Goal: Task Accomplishment & Management: Use online tool/utility

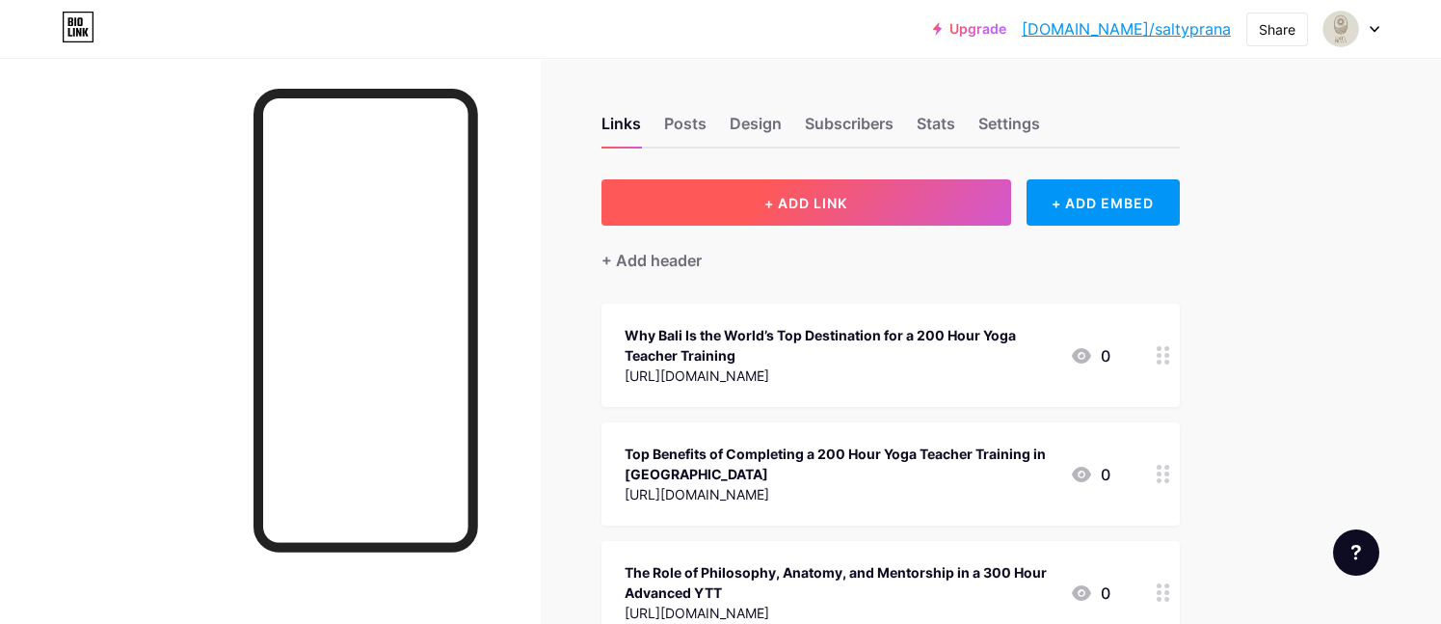
click at [772, 200] on span "+ ADD LINK" at bounding box center [806, 203] width 83 height 16
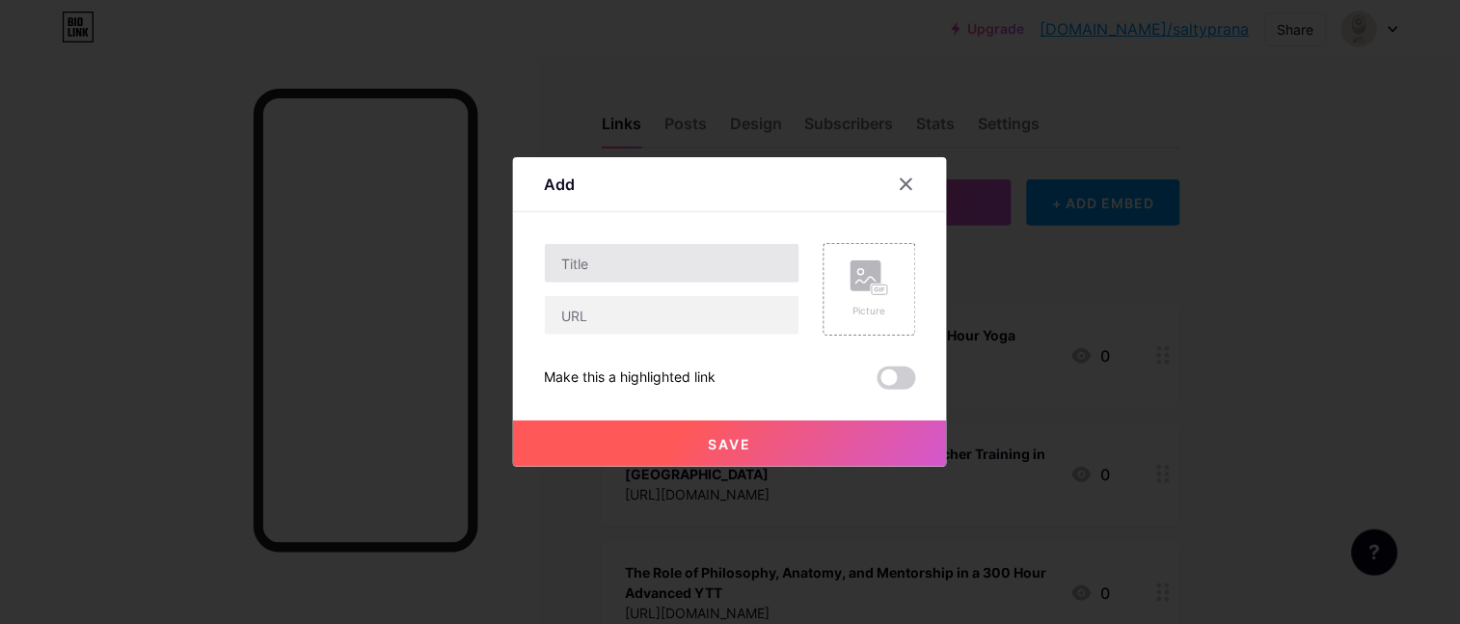
click at [738, 231] on div "Content YouTube Play YouTube video without leaving your page. ADD Vimeo Play Vi…" at bounding box center [730, 300] width 372 height 177
click at [732, 258] on input "text" at bounding box center [672, 263] width 255 height 39
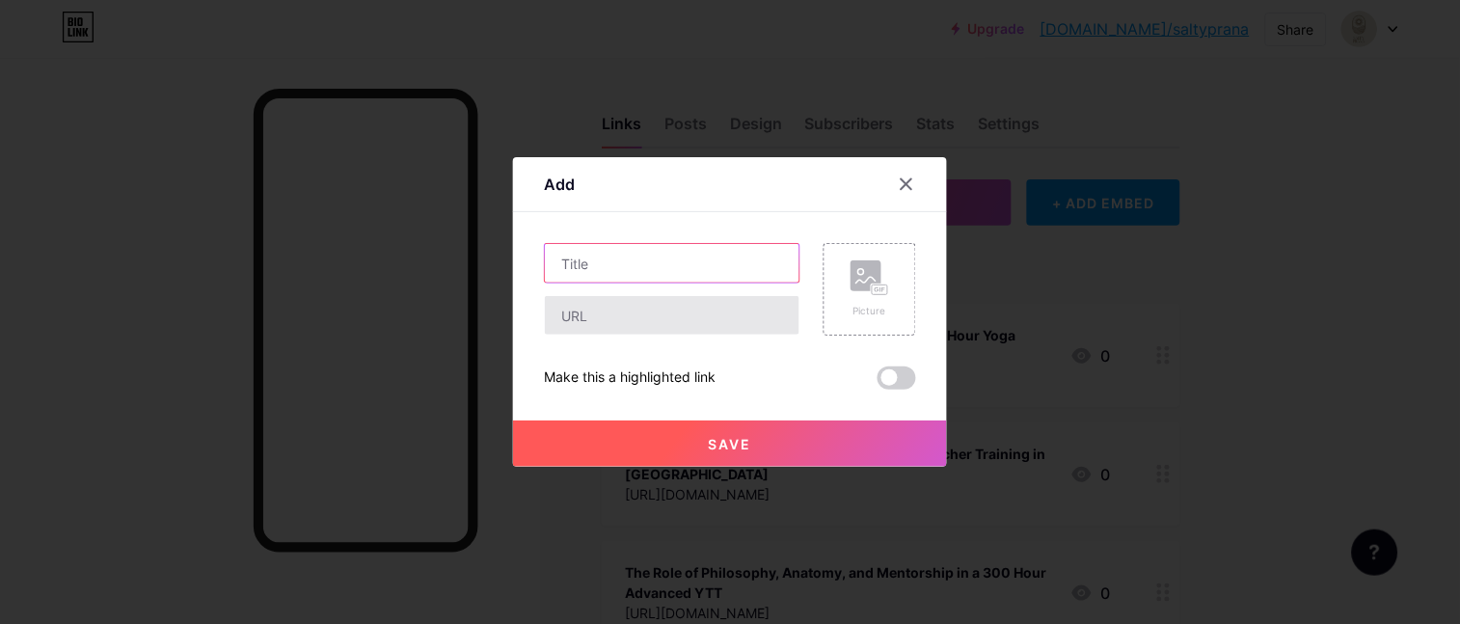
paste input "[URL][DOMAIN_NAME]"
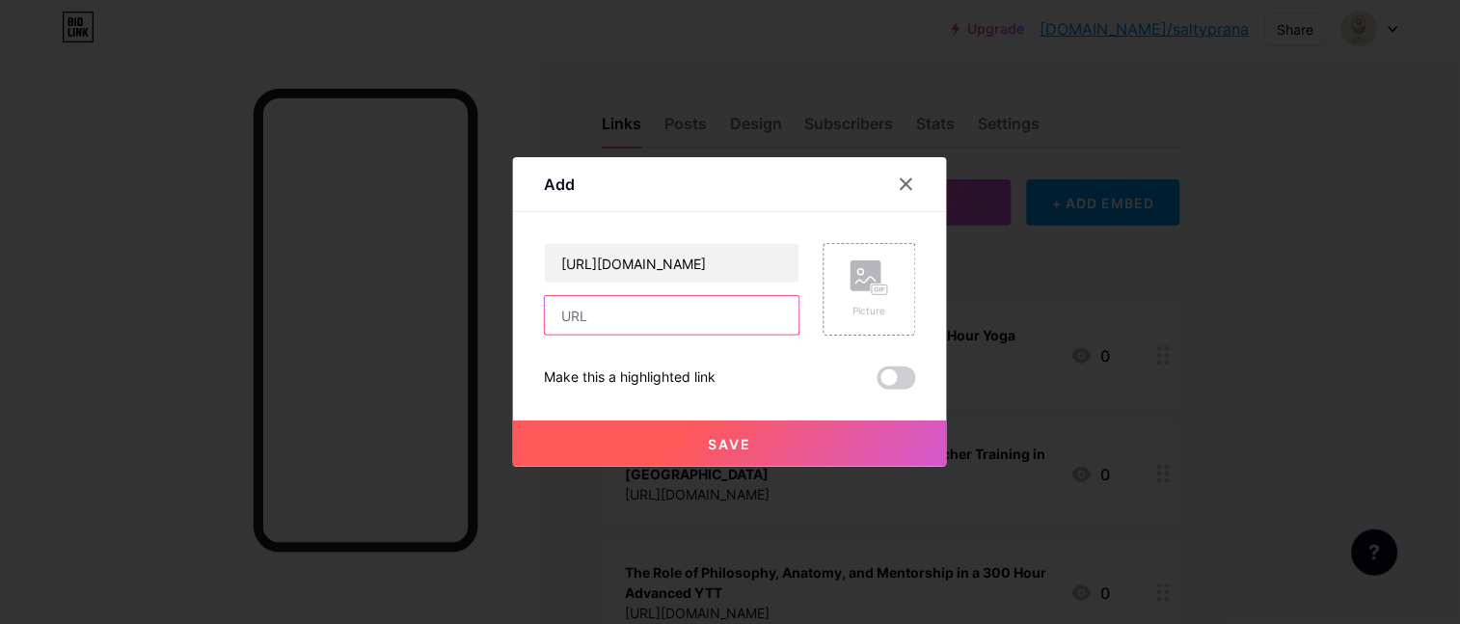
click at [692, 332] on input "text" at bounding box center [672, 315] width 255 height 39
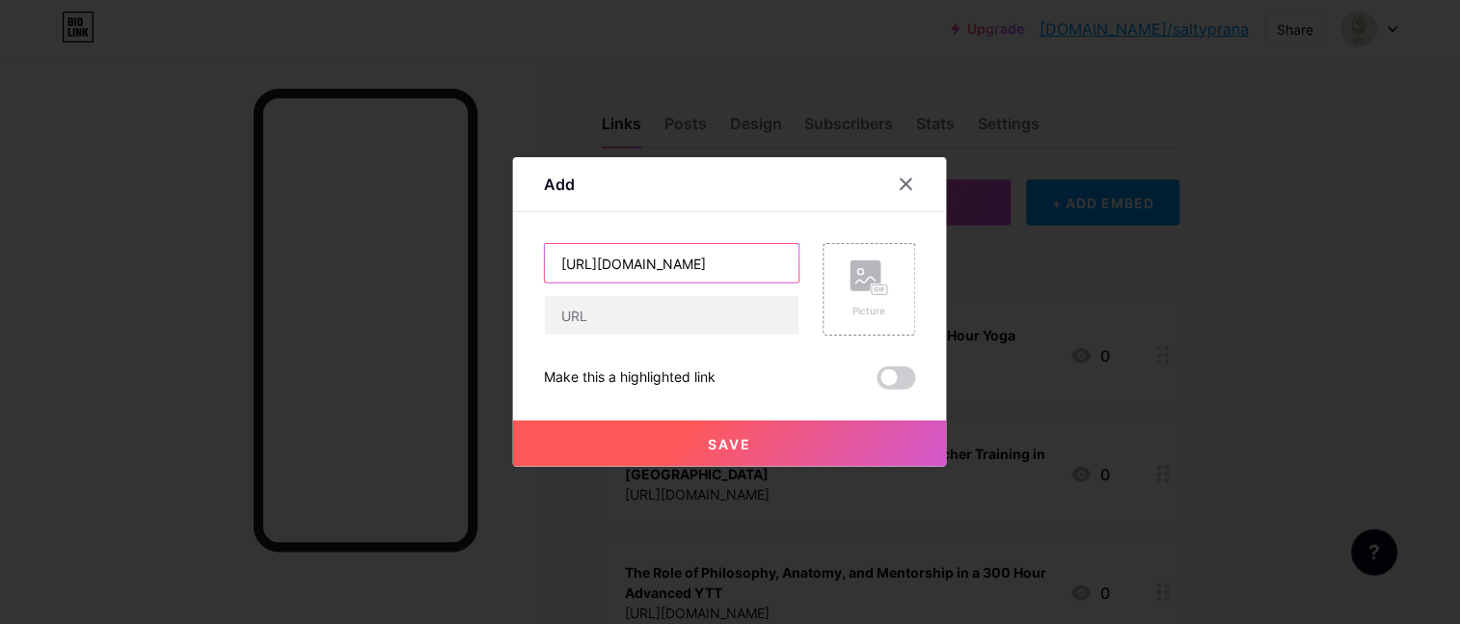
click at [684, 257] on input "[URL][DOMAIN_NAME]" at bounding box center [672, 263] width 255 height 39
paste input "Why a 50hr Yin Yoga Training Is the Perfect Next Step for Teachers"
type input "Why a 50hr Yin Yoga Training Is the Perfect Next Step for Teachers"
click at [657, 313] on input "text" at bounding box center [672, 315] width 255 height 39
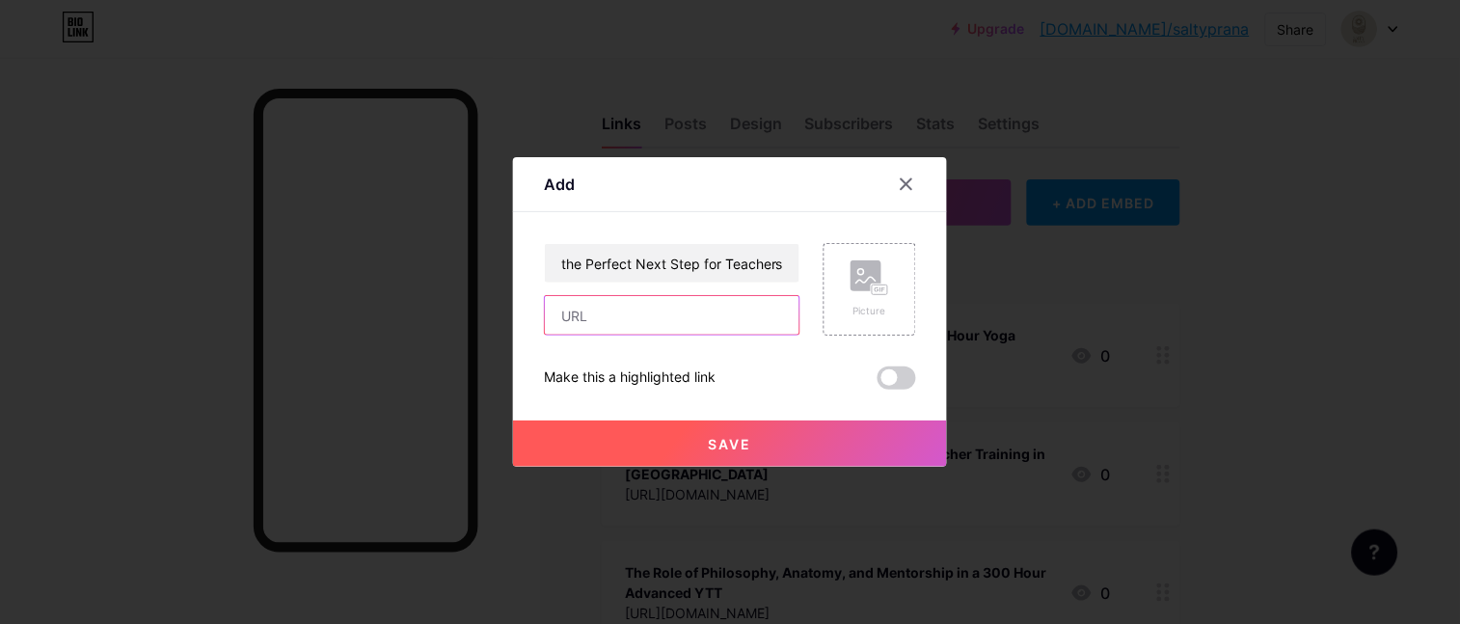
scroll to position [0, 0]
paste input "[URL][DOMAIN_NAME]"
type input "[URL][DOMAIN_NAME]"
click at [718, 425] on button "Save" at bounding box center [730, 443] width 434 height 46
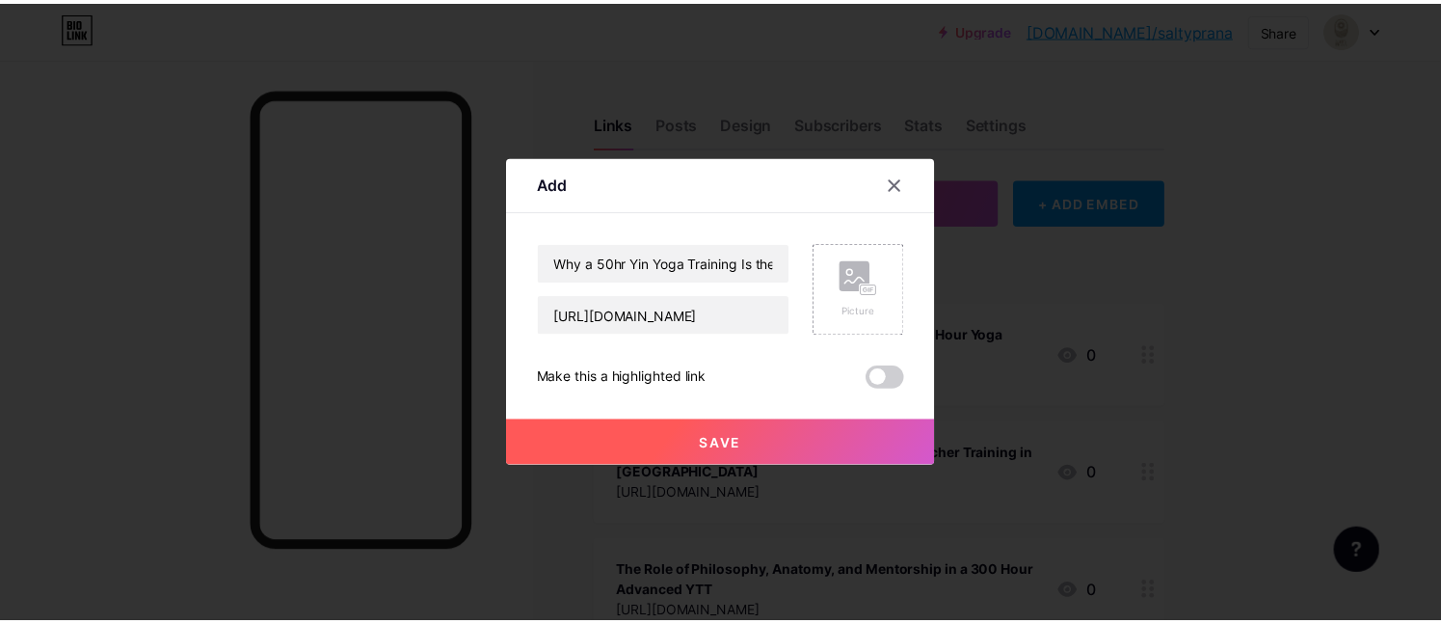
scroll to position [0, 0]
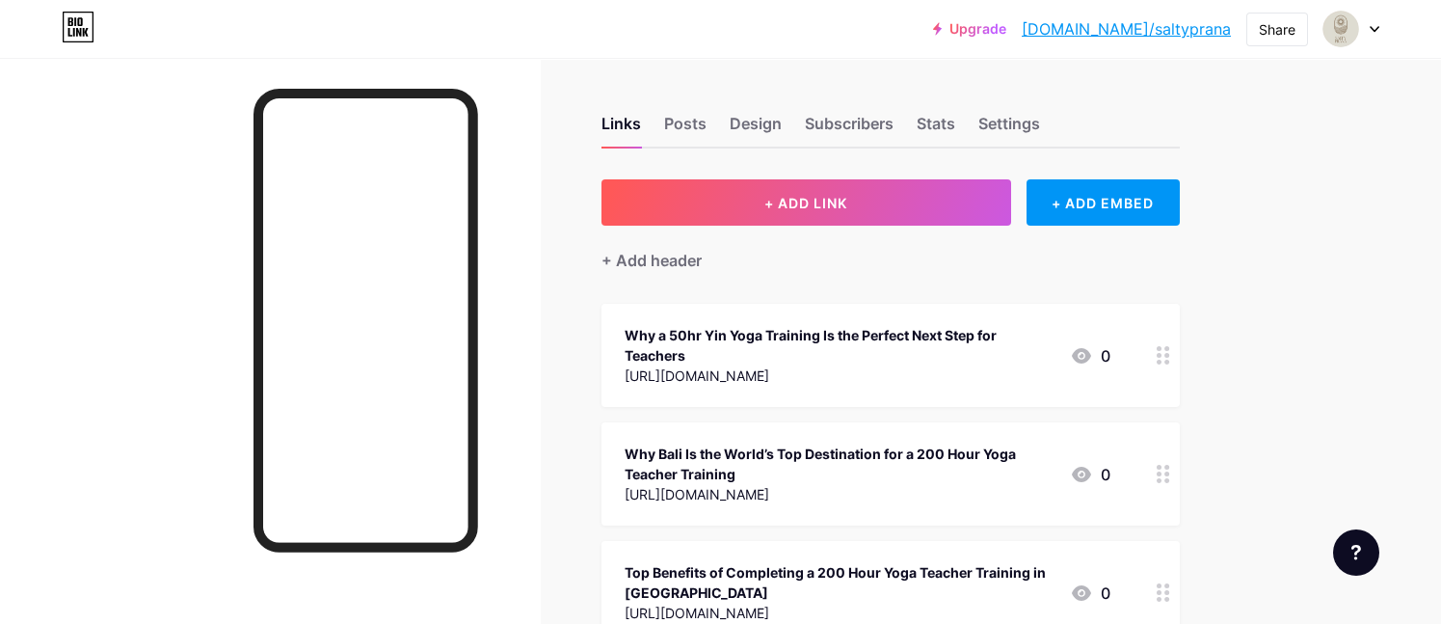
click at [1161, 40] on link "[DOMAIN_NAME]/saltyprana" at bounding box center [1126, 28] width 209 height 23
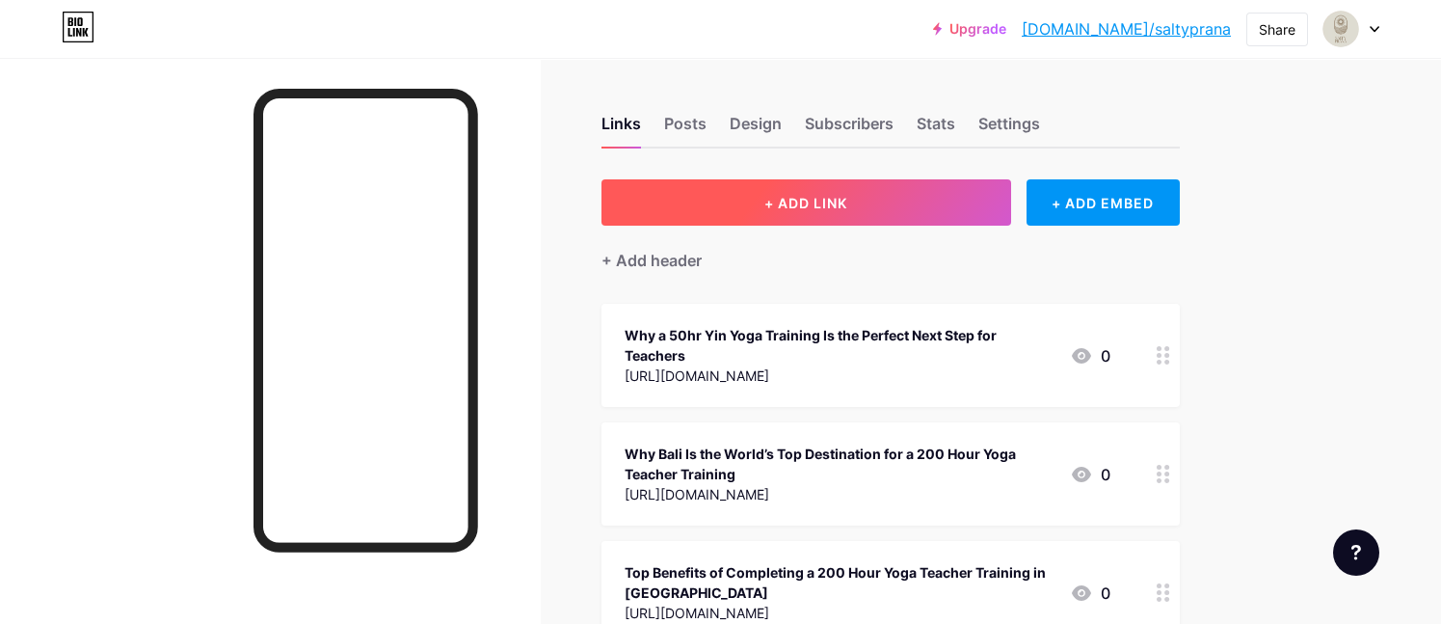
click at [820, 203] on span "+ ADD LINK" at bounding box center [806, 203] width 83 height 16
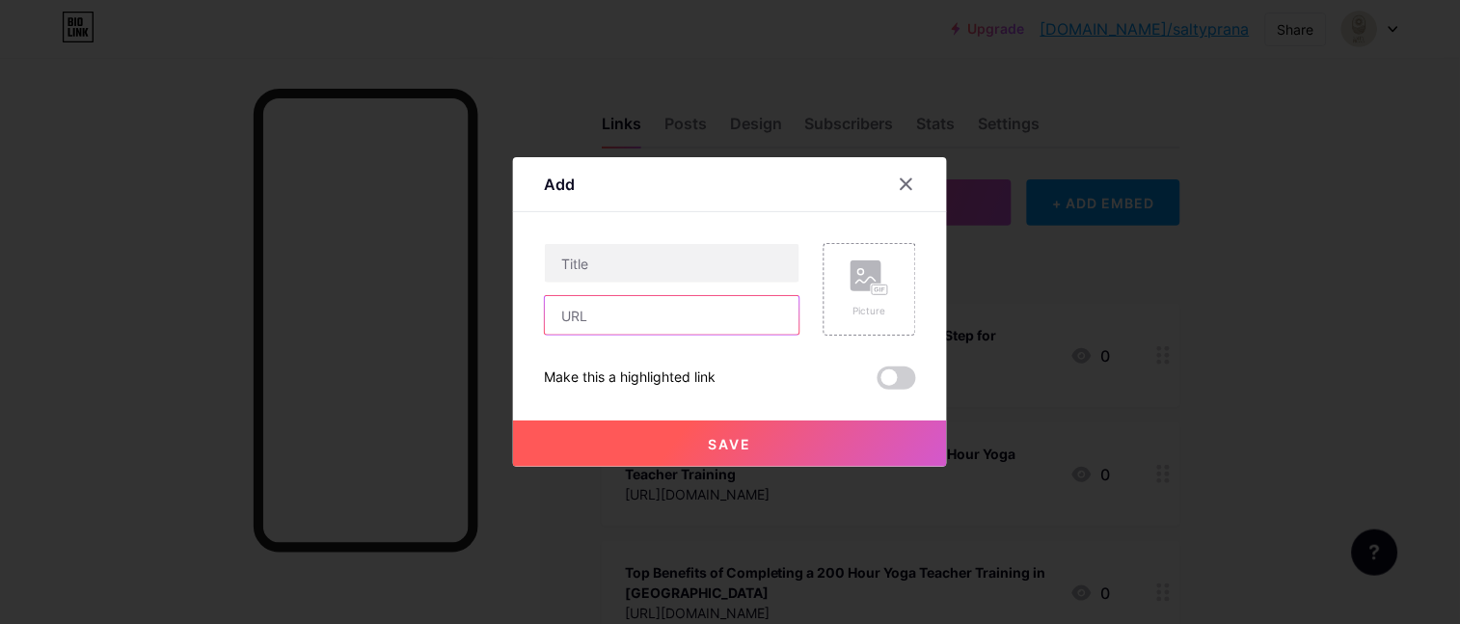
click at [643, 305] on input "text" at bounding box center [672, 315] width 255 height 39
paste input "[URL][DOMAIN_NAME]"
type input "[URL][DOMAIN_NAME]"
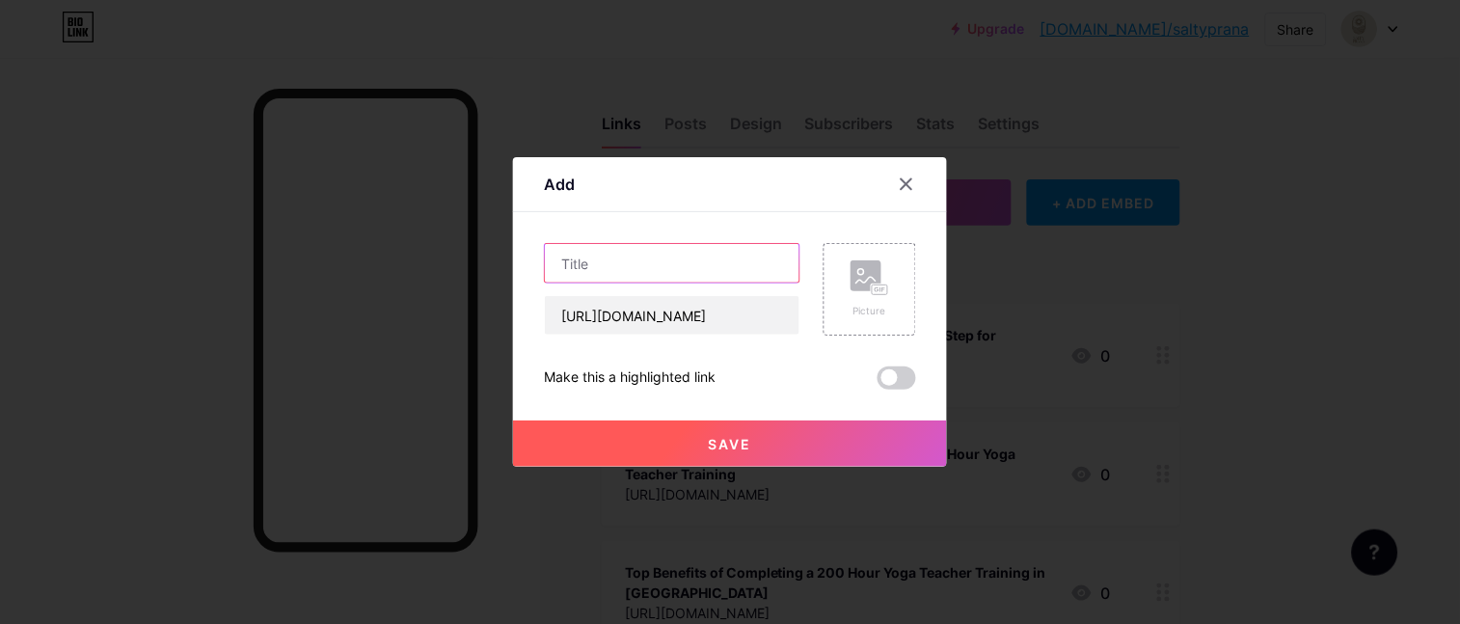
click at [669, 259] on input "text" at bounding box center [672, 263] width 255 height 39
paste input "How to Prepare for Your 300 Hour Yoga Teacher Training: Tips for Success"
type input "How to Prepare for Your 300 Hour Yoga Teacher Training: Tips for Success"
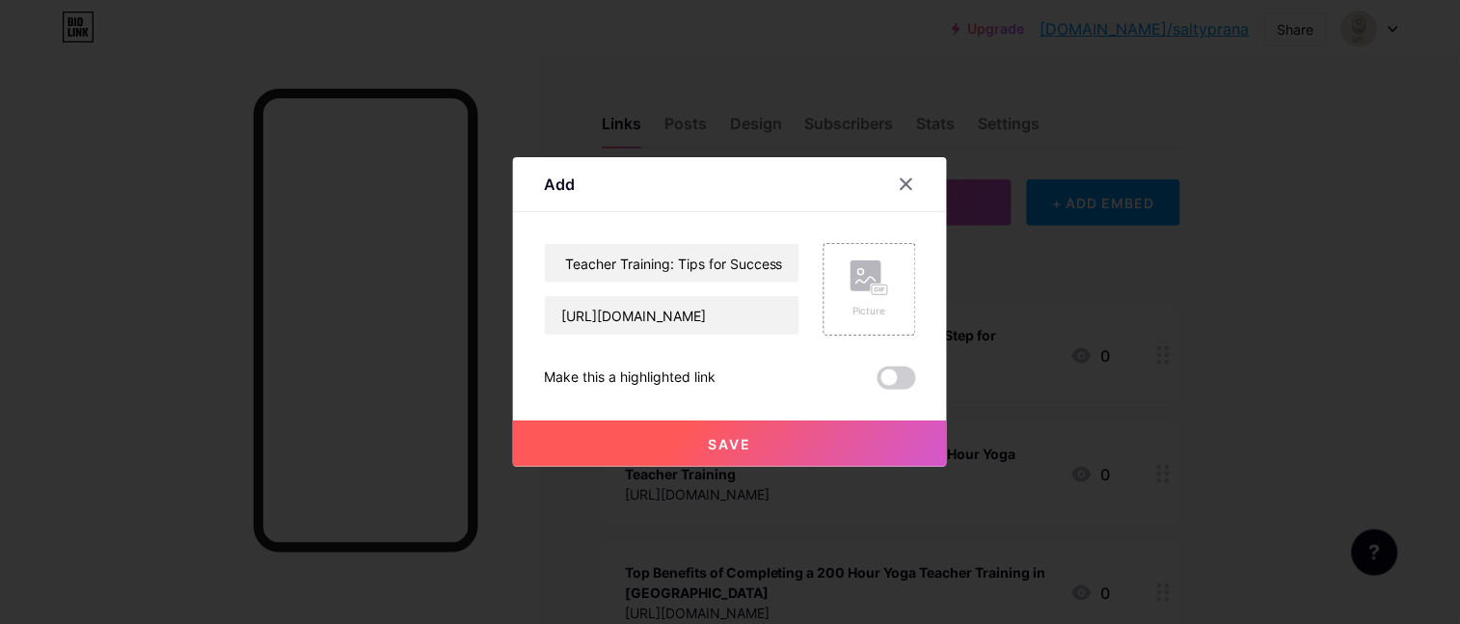
click at [715, 444] on span "Save" at bounding box center [730, 444] width 43 height 16
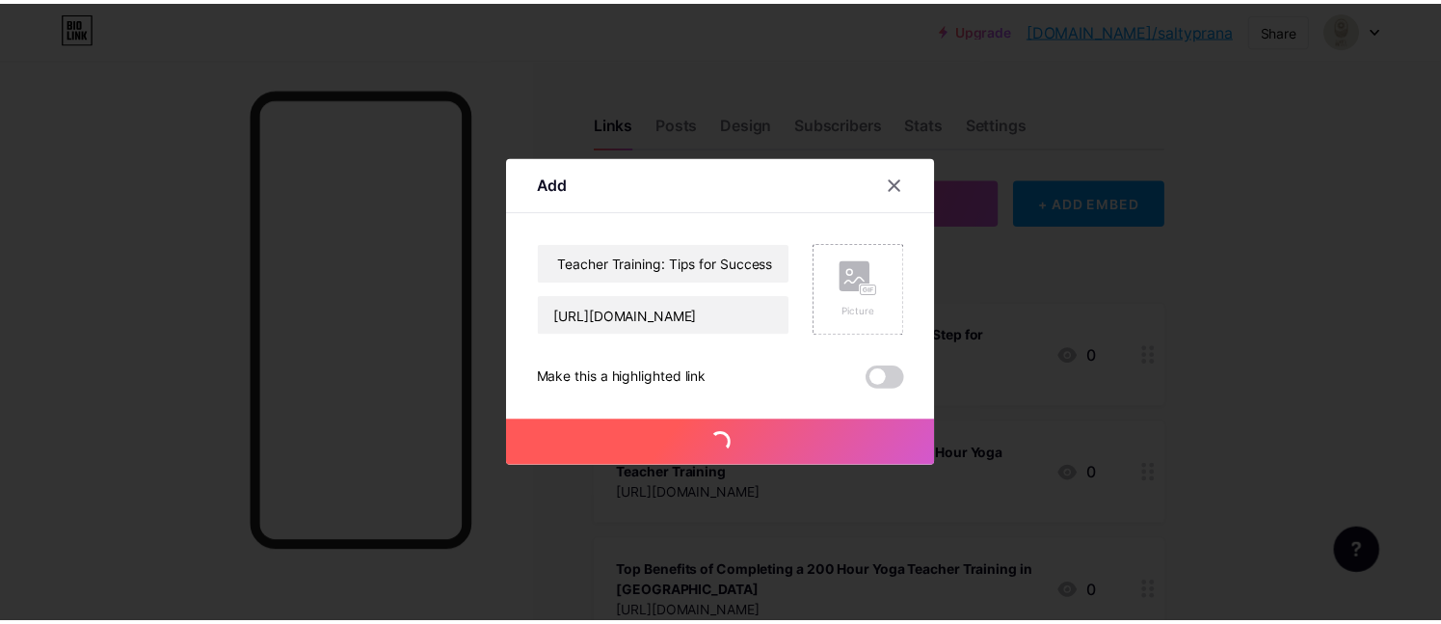
scroll to position [0, 0]
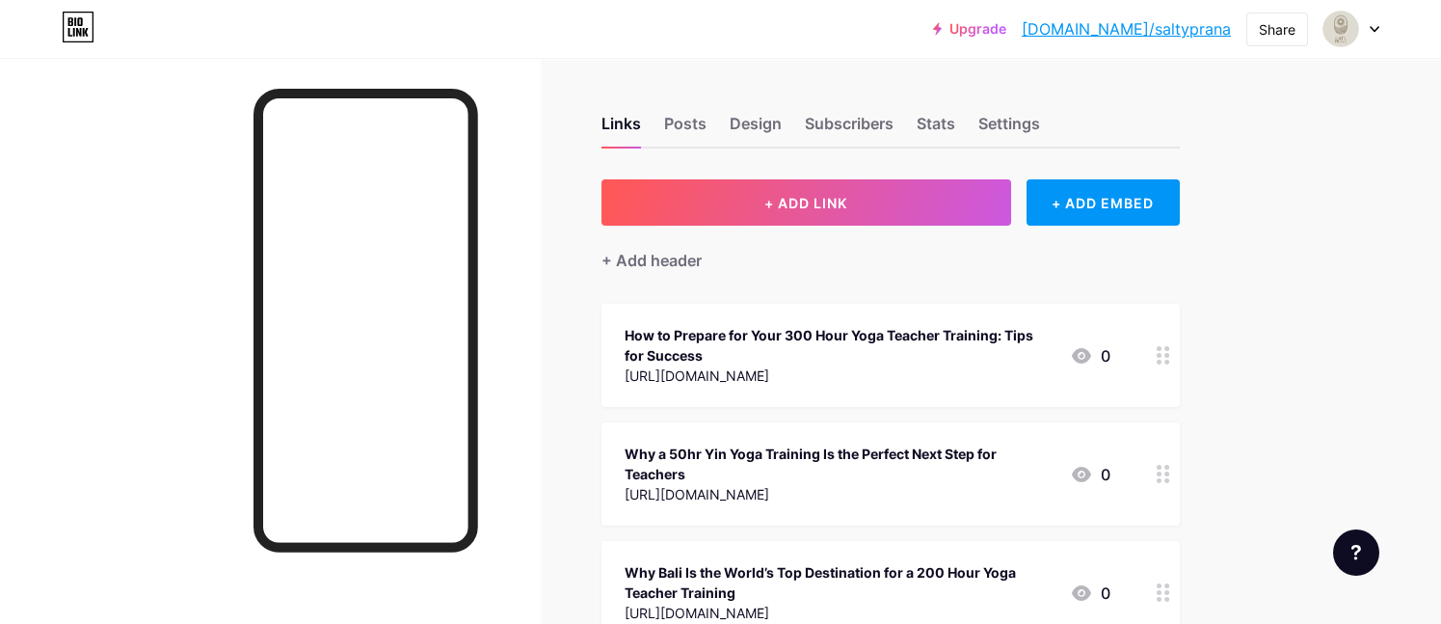
click at [1148, 31] on link "[DOMAIN_NAME]/saltyprana" at bounding box center [1126, 28] width 209 height 23
